Goal: Task Accomplishment & Management: Manage account settings

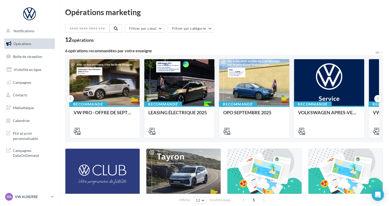
click at [27, 194] on div "VA VW AUXERRE vw-aux-elk" at bounding box center [27, 197] width 44 height 8
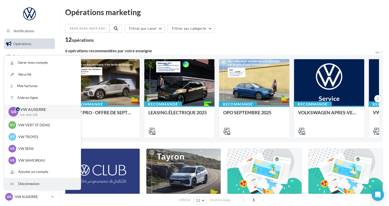
click at [26, 186] on div "Déconnexion" at bounding box center [42, 184] width 76 height 12
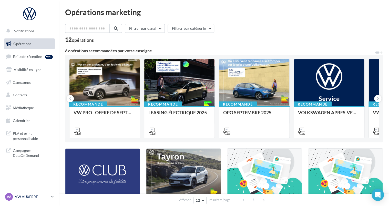
click at [53, 198] on icon at bounding box center [52, 196] width 3 height 4
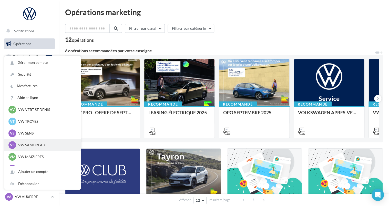
scroll to position [24, 0]
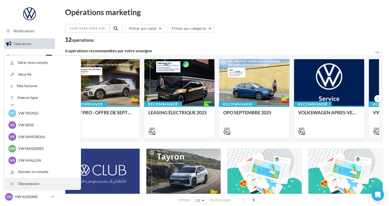
click at [24, 189] on div "Déconnexion" at bounding box center [42, 184] width 76 height 12
